Goal: Use online tool/utility: Utilize a website feature to perform a specific function

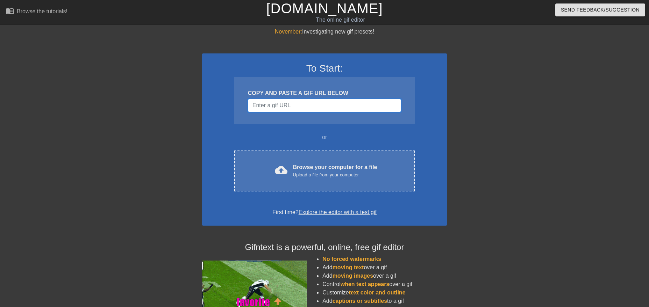
click at [331, 105] on input "Username" at bounding box center [324, 105] width 153 height 13
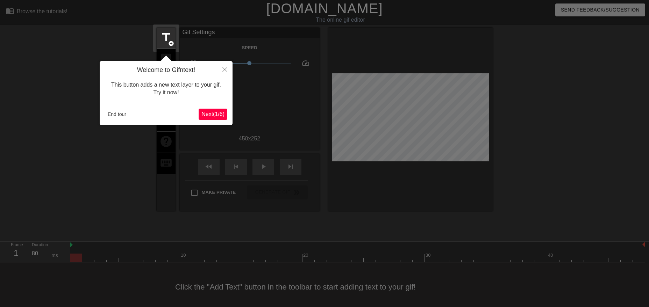
scroll to position [4, 0]
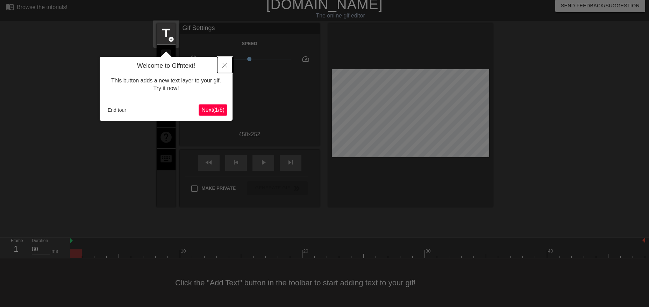
click at [228, 65] on button "Close" at bounding box center [224, 65] width 15 height 16
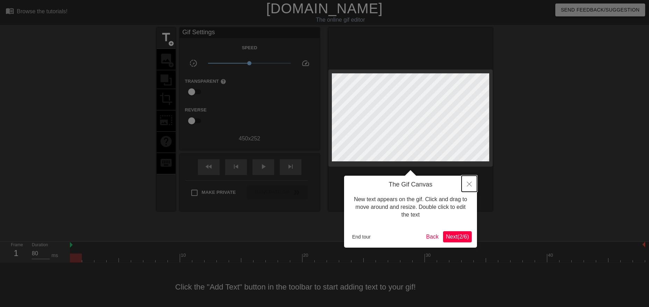
click at [471, 183] on icon "Close" at bounding box center [469, 184] width 5 height 5
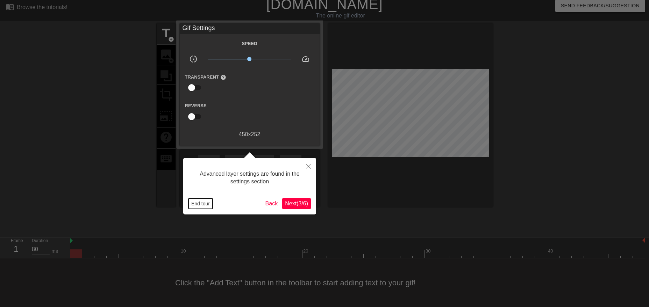
click at [200, 205] on button "End tour" at bounding box center [201, 204] width 24 height 10
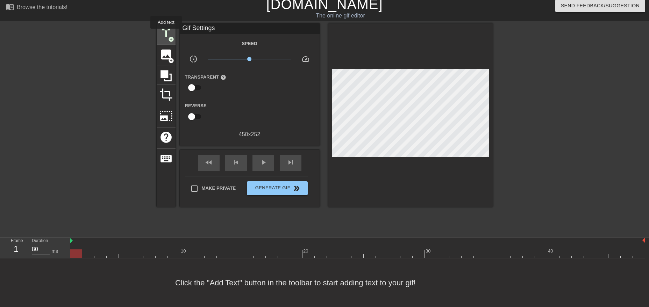
click at [166, 34] on span "title" at bounding box center [166, 33] width 13 height 13
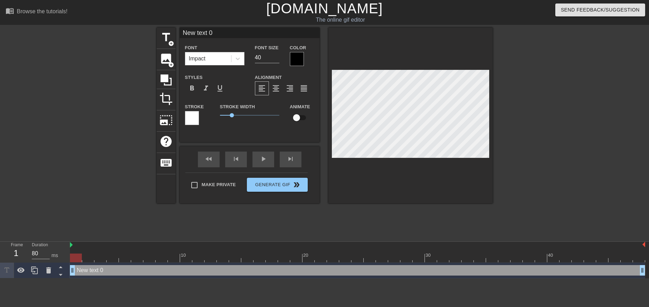
scroll to position [0, 1]
type input "New 0"
type textarea "New 0"
type input "New 0"
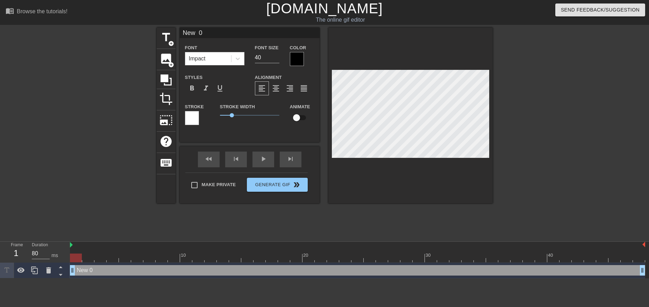
type textarea "New 0"
type input "Ne 0"
type textarea "Ne 0"
type input "N 0"
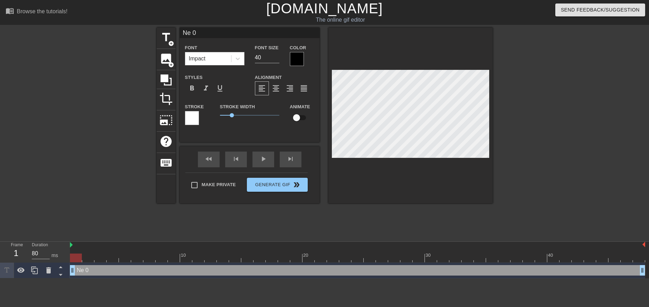
type textarea "N 0"
type input "0"
type textarea "0"
type input "H 0"
type textarea "H 0"
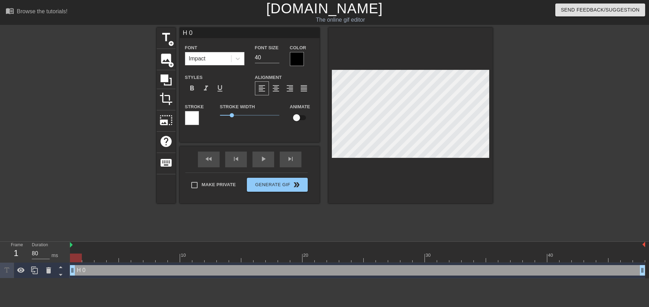
type input "He 0"
type textarea "He 0"
type input "Hey 0"
type textarea "Hey 0"
type input "Hey, 0"
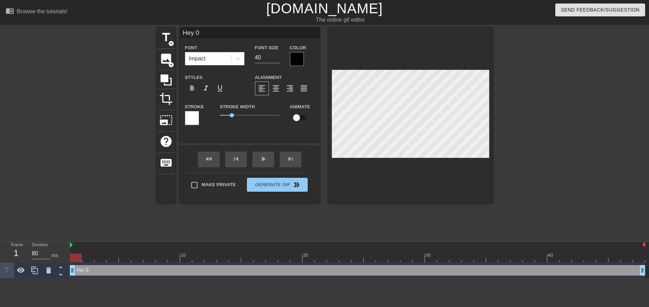
type textarea "Hey, 0"
type input "Hey, 0"
type textarea "Hey, 0"
type input "Hey, w 0"
type textarea "Hey, w 0"
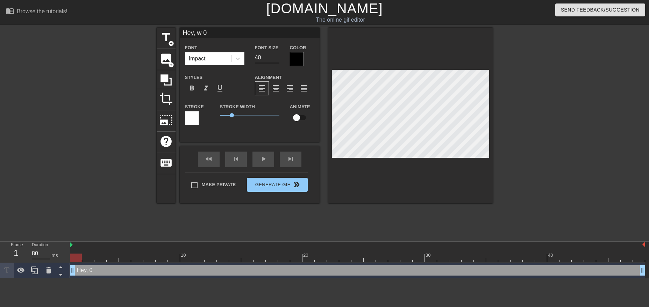
type input "Hey, wa 0"
type textarea "Hey, wa 0"
type input "Hey, wak 0"
type textarea "Hey, wak 0"
type input "Hey, wake 0"
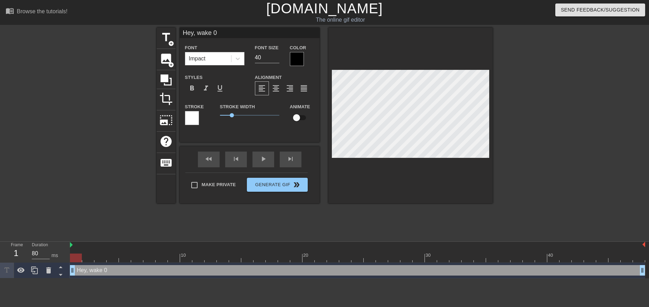
scroll to position [0, 1]
type textarea "Hey, wake 0"
type input "Hey, wake u 0"
type textarea "Hey, wake u 0"
type input "Hey, wake up 0"
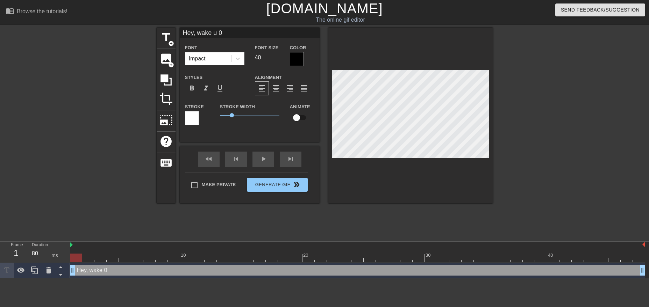
type textarea "Hey, wake up 0"
type input "Hey, wake up"
type textarea "Hey, wake up"
type input "Hey, wake up"
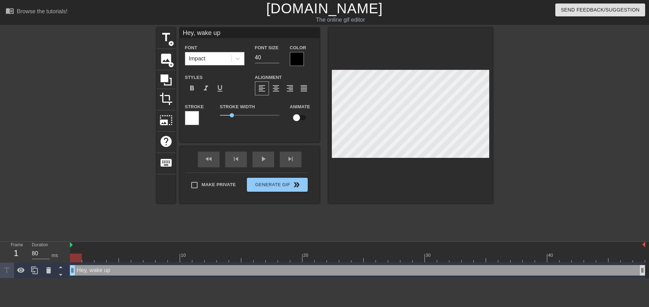
type textarea "Hey, wake up"
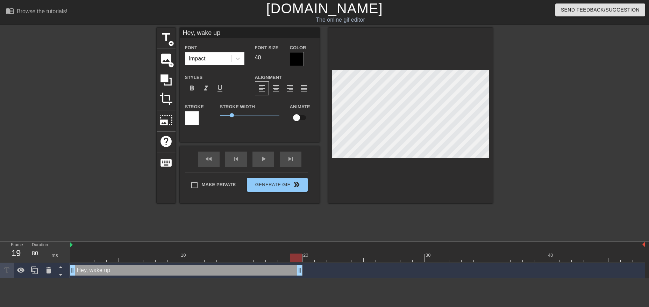
drag, startPoint x: 644, startPoint y: 269, endPoint x: 307, endPoint y: 273, distance: 336.9
click at [307, 273] on div "Hey, wake up drag_handle drag_handle" at bounding box center [357, 271] width 575 height 10
click at [36, 269] on icon at bounding box center [34, 271] width 7 height 8
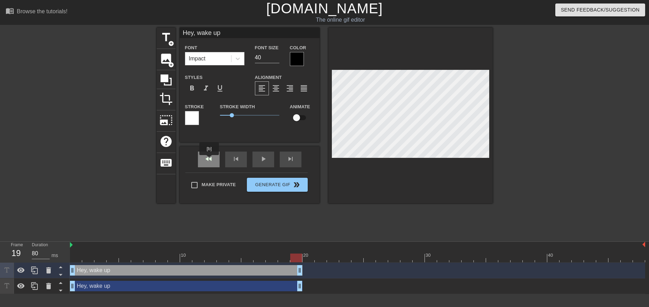
click at [210, 160] on div "fast_rewind" at bounding box center [209, 160] width 22 height 16
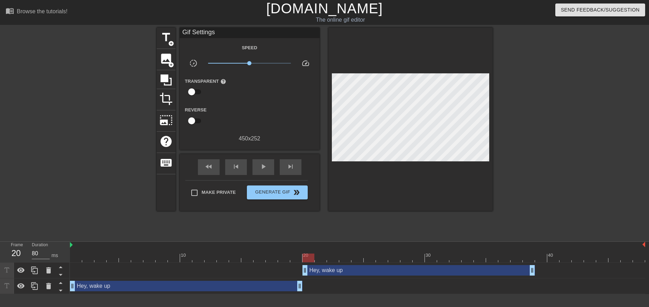
drag, startPoint x: 199, startPoint y: 268, endPoint x: 437, endPoint y: 285, distance: 238.5
click at [437, 285] on div "Hey, wake up drag_handle drag_handle Hey, wake up drag_handle drag_handle" at bounding box center [359, 278] width 579 height 31
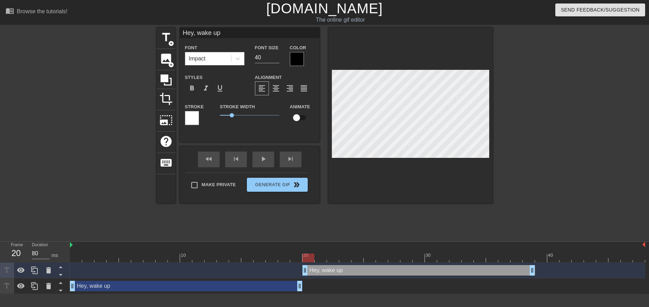
type input "Hey, up"
type textarea "Hey, up"
type input "Hey, up"
type textarea "Hey, up"
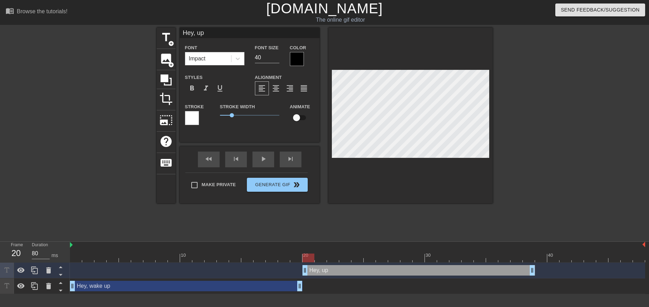
type input "Hey up"
type textarea "Hey up"
type input "He up"
type textarea "He up"
type input "H up"
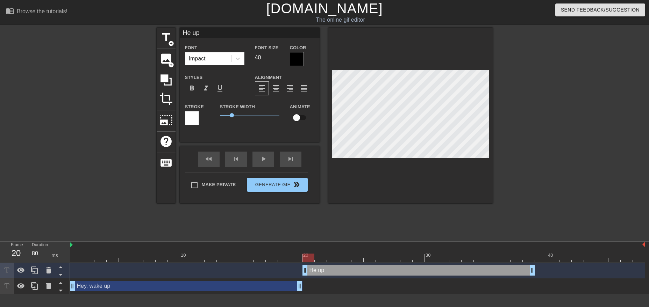
type textarea "H up"
type input "up"
type textarea "up"
type input "I up"
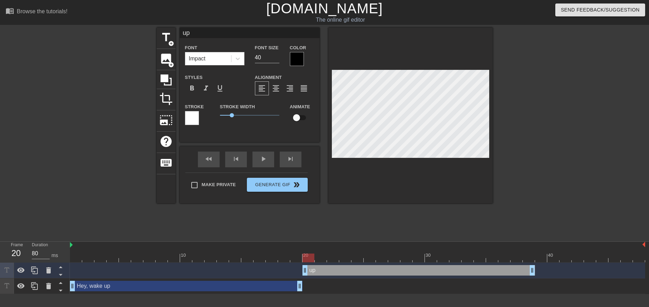
type textarea "I up"
type input "It up"
type textarea "It up"
type input "It' up"
type textarea "It' up"
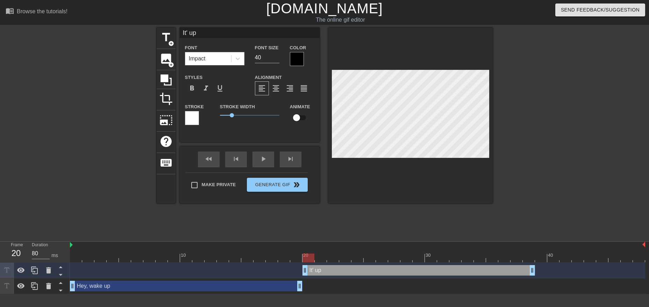
type input "It's up"
type textarea "It's up"
type input "It's u"
type textarea "It's u"
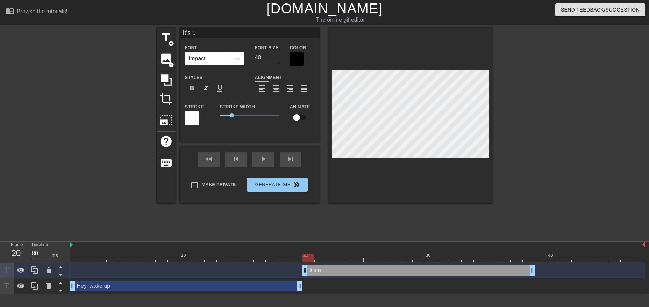
type input "It's"
type textarea "It's"
type input "It's N"
type textarea "It's N"
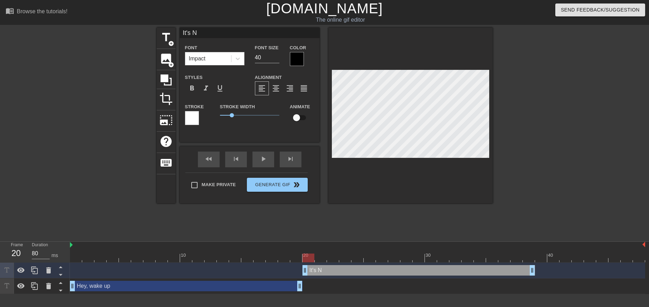
type input "It's Ne"
type textarea "It's Ne"
type input "It's Nex"
type textarea "It's Nex"
type input "It's Nexo"
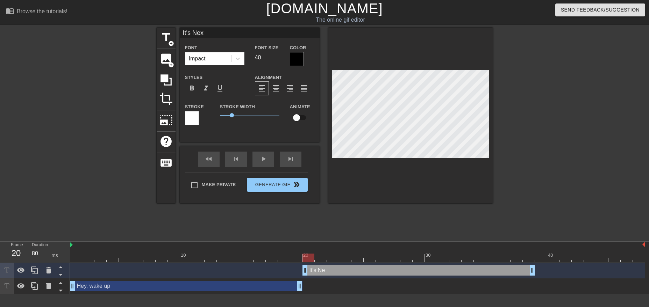
type textarea "It's Nexo"
type input "It's Nexon"
type textarea "It's Nexon"
type input "It's Nexon"
type textarea "It's Nexon"
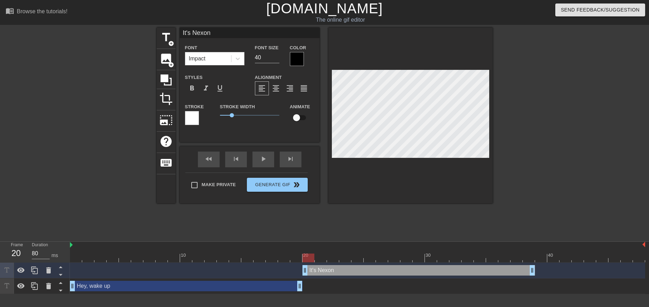
type input "It's Nexon t"
type textarea "It's Nexon t"
type input "It's Nexon ti"
type textarea "It's Nexon ti"
type input "It's Nexon [PERSON_NAME]"
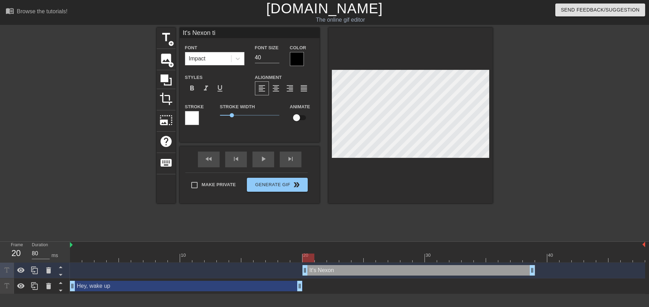
type textarea "It's Nexon [PERSON_NAME]"
type input "It's Nexon time"
type textarea "It's Nexon time"
type input "It's Nexon time!"
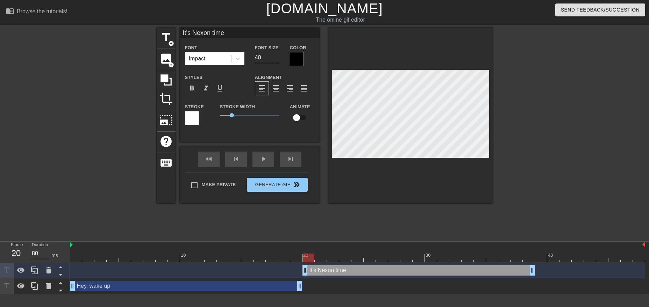
type textarea "It's Nexon time!"
click at [561, 79] on div at bounding box center [553, 133] width 105 height 210
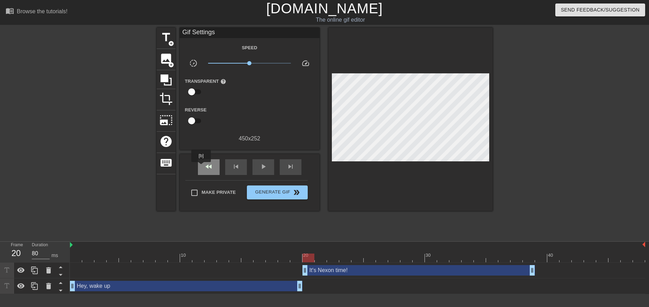
click at [201, 167] on div "fast_rewind" at bounding box center [209, 168] width 22 height 16
click at [258, 164] on div "play_arrow" at bounding box center [264, 168] width 22 height 16
click at [265, 164] on span "pause" at bounding box center [263, 167] width 8 height 8
click at [213, 190] on span "Make Private" at bounding box center [219, 192] width 34 height 7
click at [202, 190] on input "Make Private" at bounding box center [194, 193] width 15 height 15
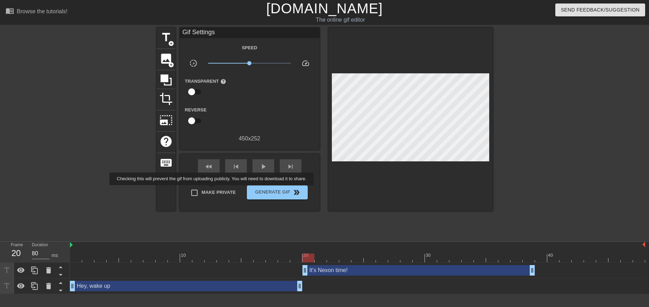
checkbox input "true"
click at [267, 191] on span "Generate Gif double_arrow" at bounding box center [277, 193] width 55 height 8
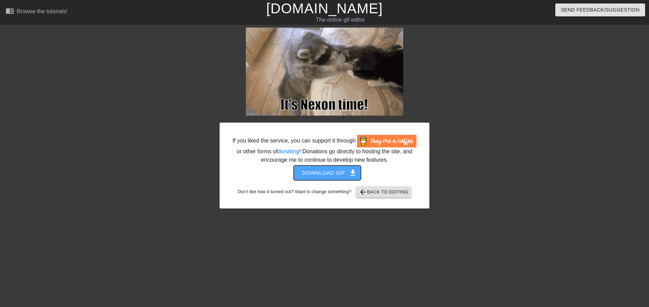
click at [328, 174] on span "Download gif get_app" at bounding box center [327, 173] width 51 height 9
